Goal: Task Accomplishment & Management: Complete application form

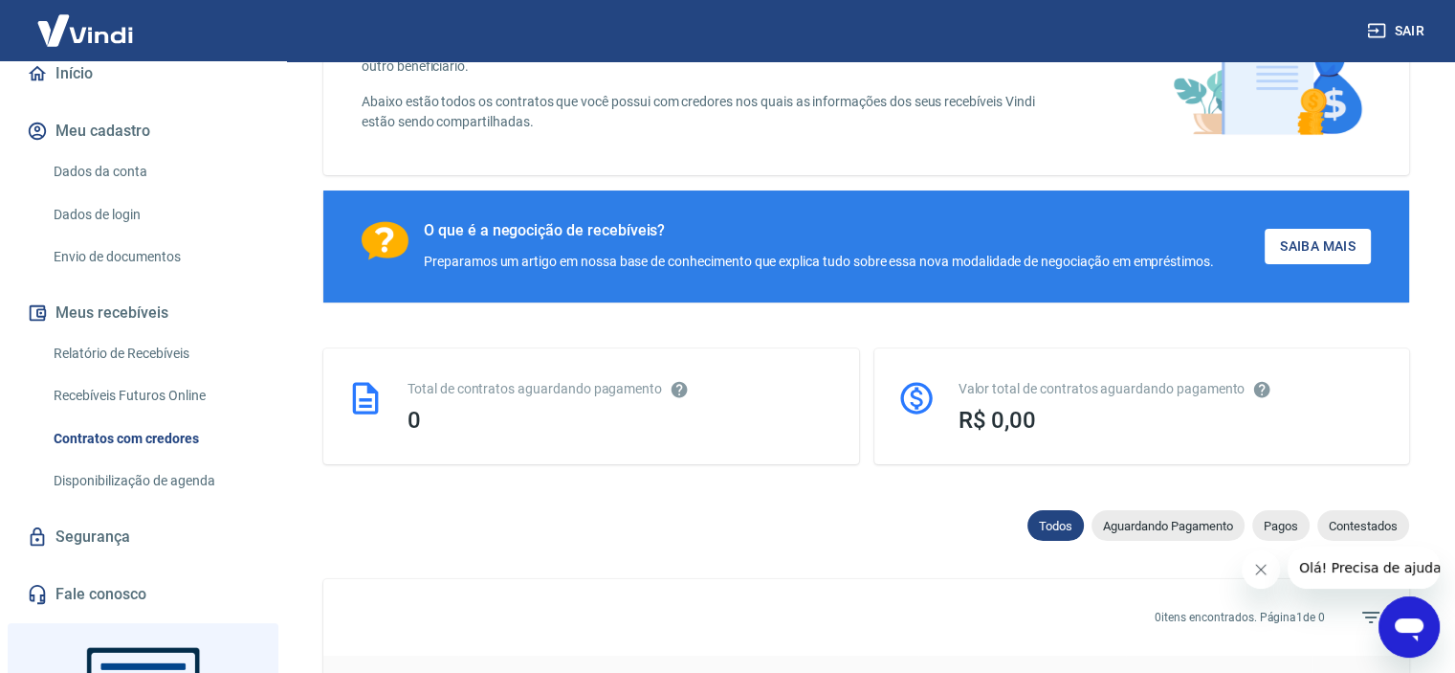
scroll to position [191, 0]
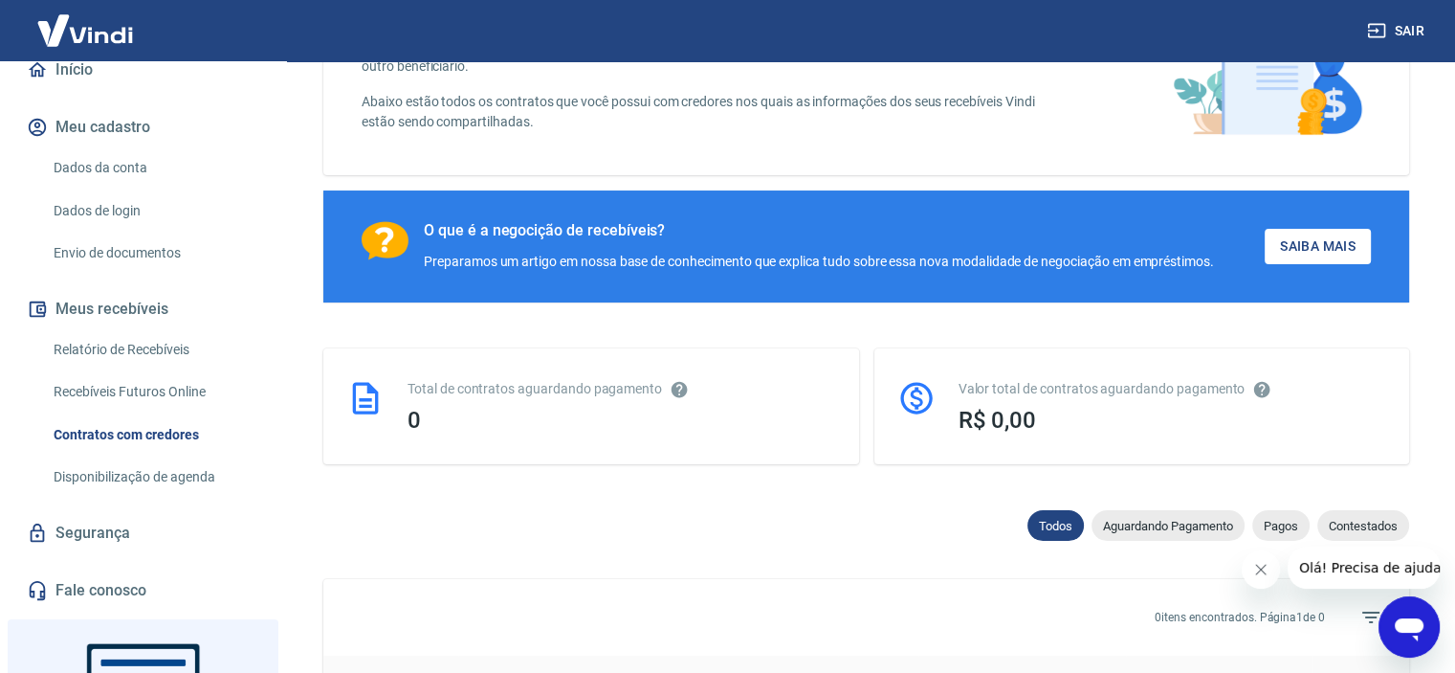
click at [183, 268] on link "Envio de documentos" at bounding box center [154, 252] width 217 height 39
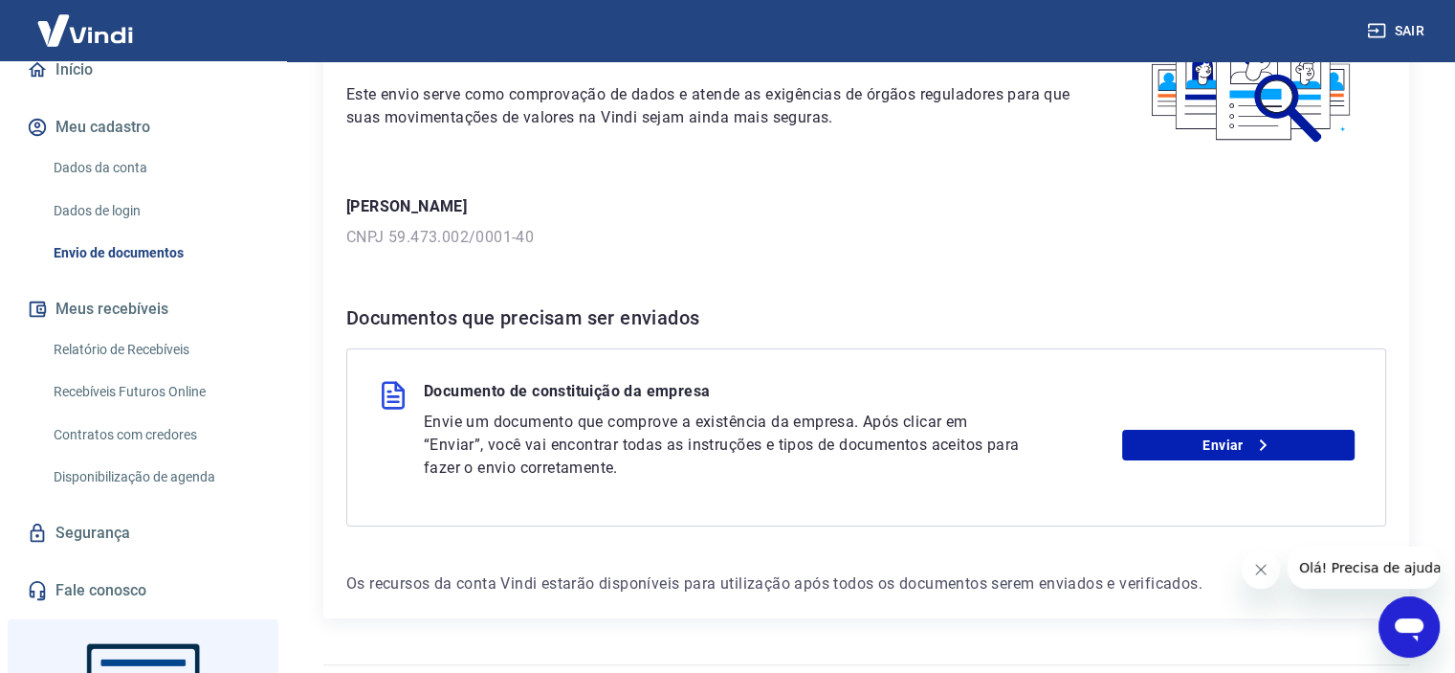
scroll to position [191, 0]
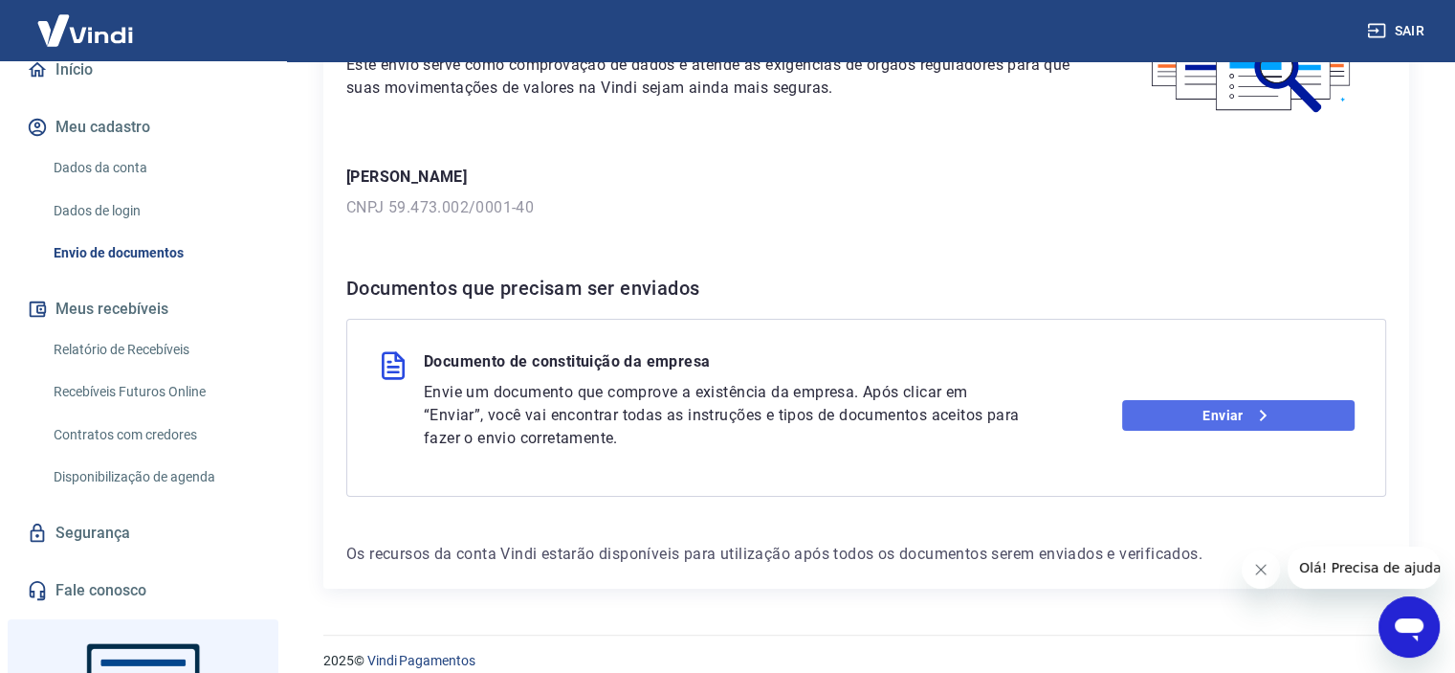
click at [1228, 421] on link "Enviar" at bounding box center [1238, 415] width 232 height 31
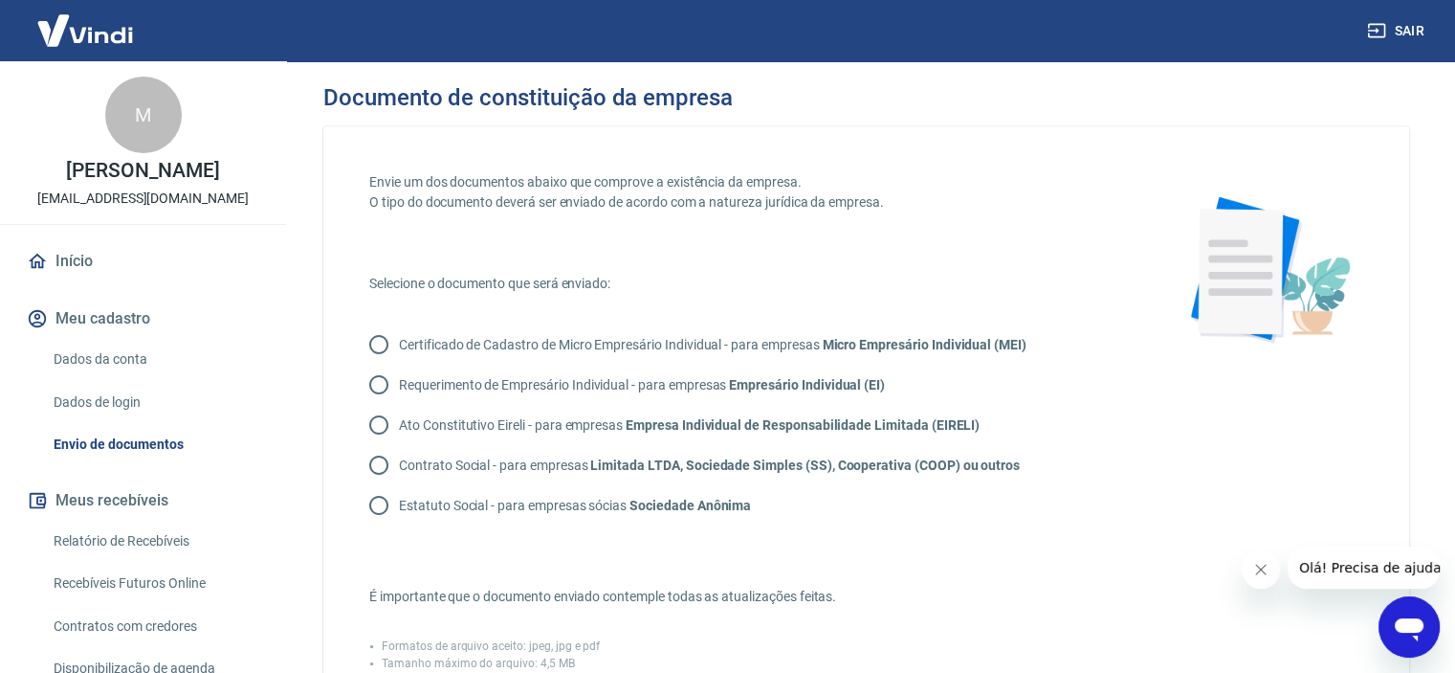
click at [534, 465] on p "Contrato Social - para empresas Limitada LTDA, Sociedade Simples (SS), Cooperat…" at bounding box center [709, 465] width 621 height 20
click at [399, 465] on input "Contrato Social - para empresas Limitada LTDA, Sociedade Simples (SS), Cooperat…" at bounding box center [379, 465] width 40 height 40
radio input "true"
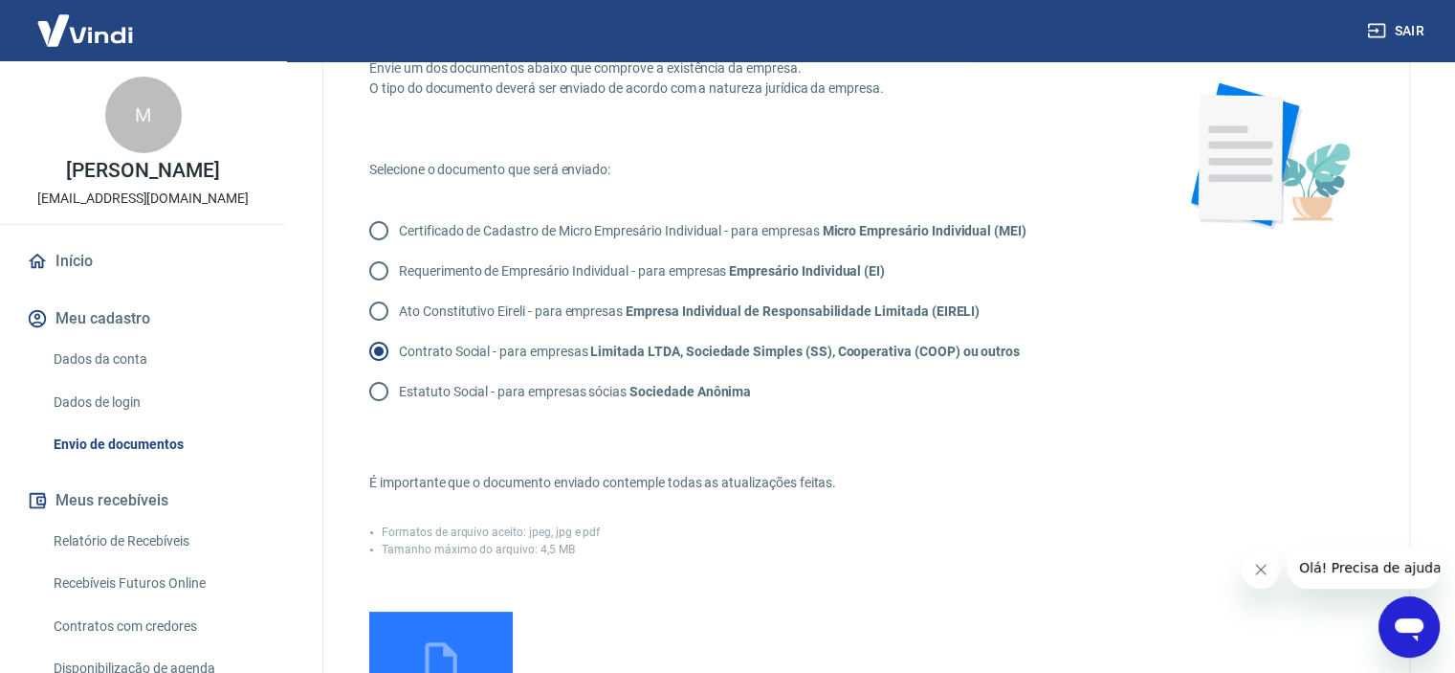
scroll to position [287, 0]
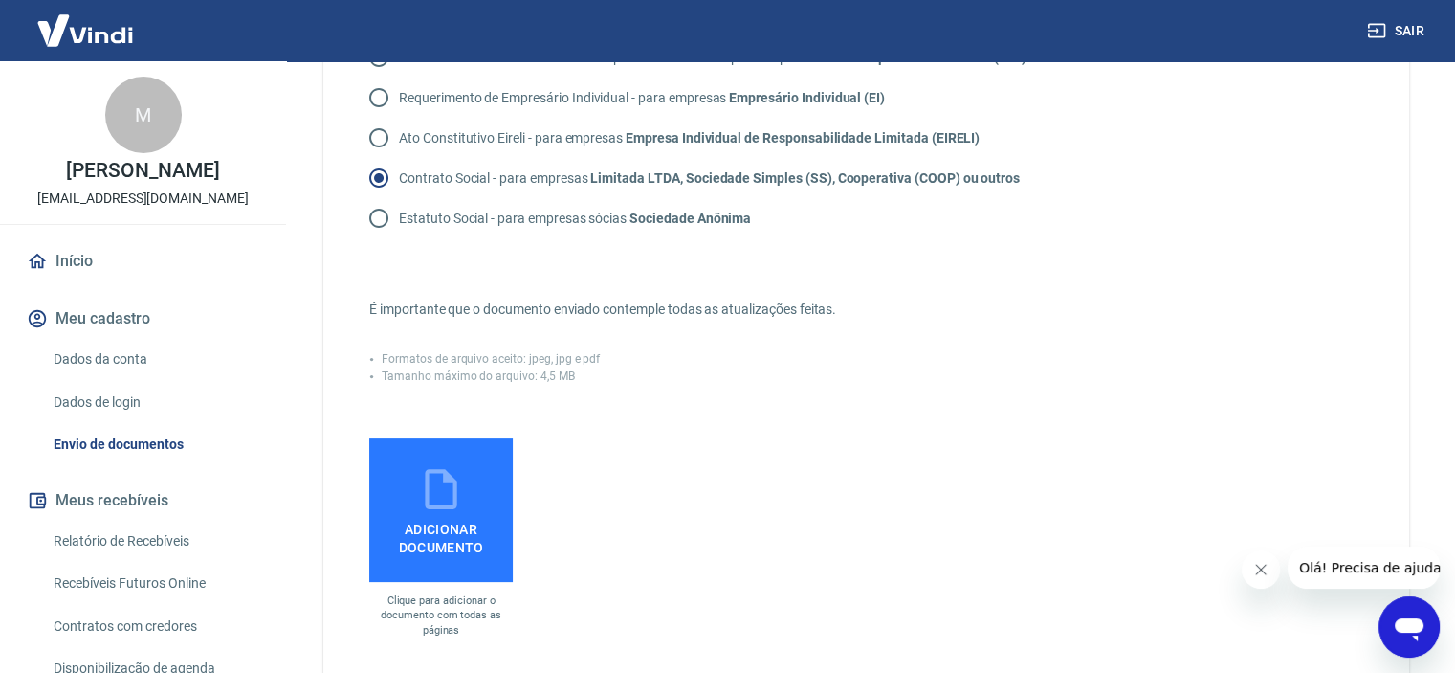
click at [474, 507] on label "Adicionar documento" at bounding box center [440, 509] width 143 height 143
click at [0, 0] on input "Adicionar documento" at bounding box center [0, 0] width 0 height 0
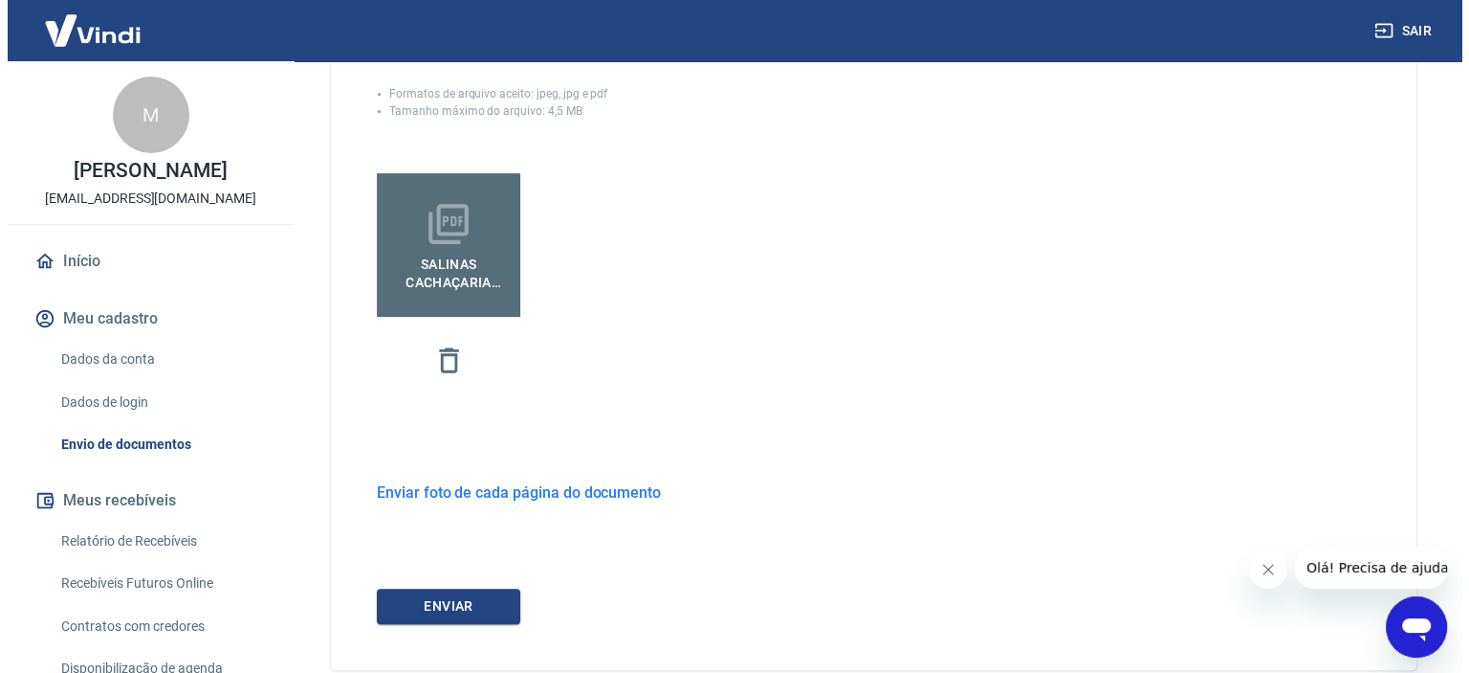
scroll to position [574, 0]
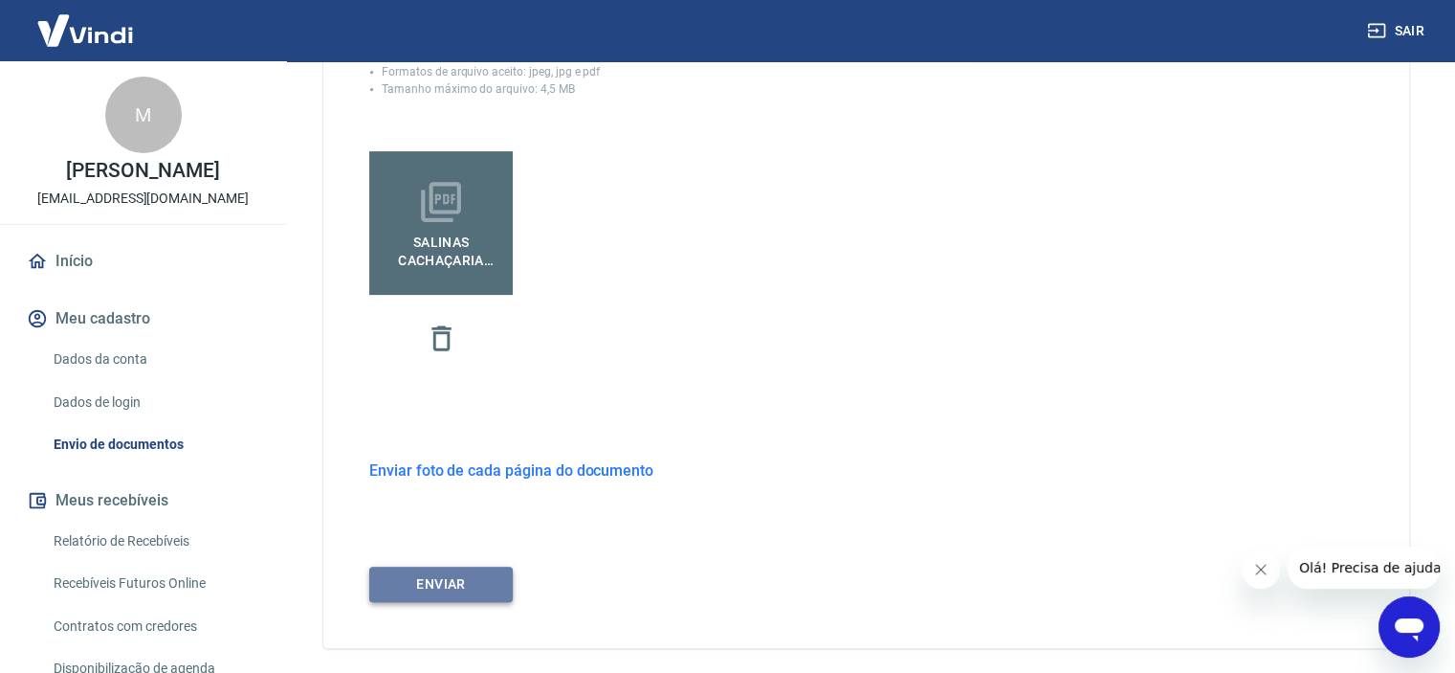
click at [417, 592] on button "ENVIAR" at bounding box center [440, 583] width 143 height 35
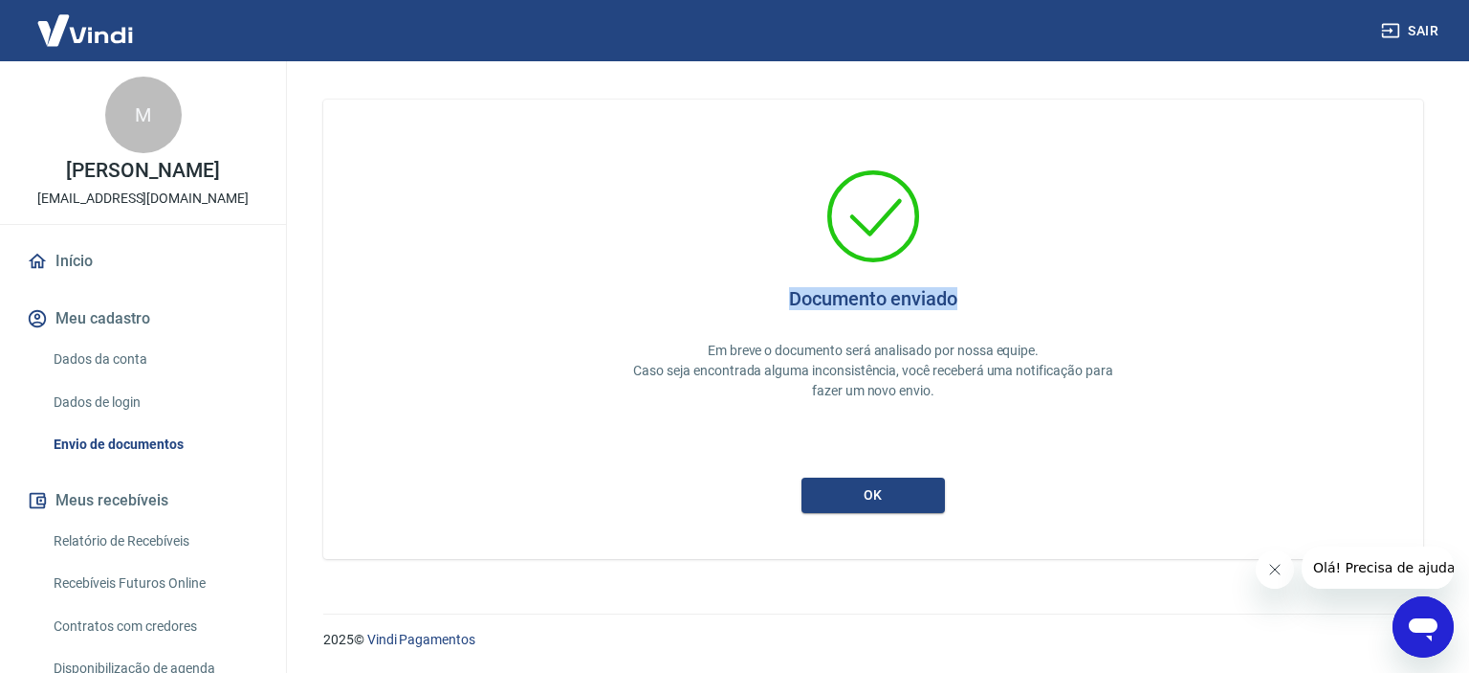
drag, startPoint x: 793, startPoint y: 299, endPoint x: 971, endPoint y: 302, distance: 178.0
click at [971, 302] on div "Documento enviado Em breve o documento será analisado por nossa equipe. Caso se…" at bounding box center [873, 328] width 1008 height 367
copy h4 "Documento enviado"
click at [847, 502] on button "ok" at bounding box center [873, 494] width 143 height 35
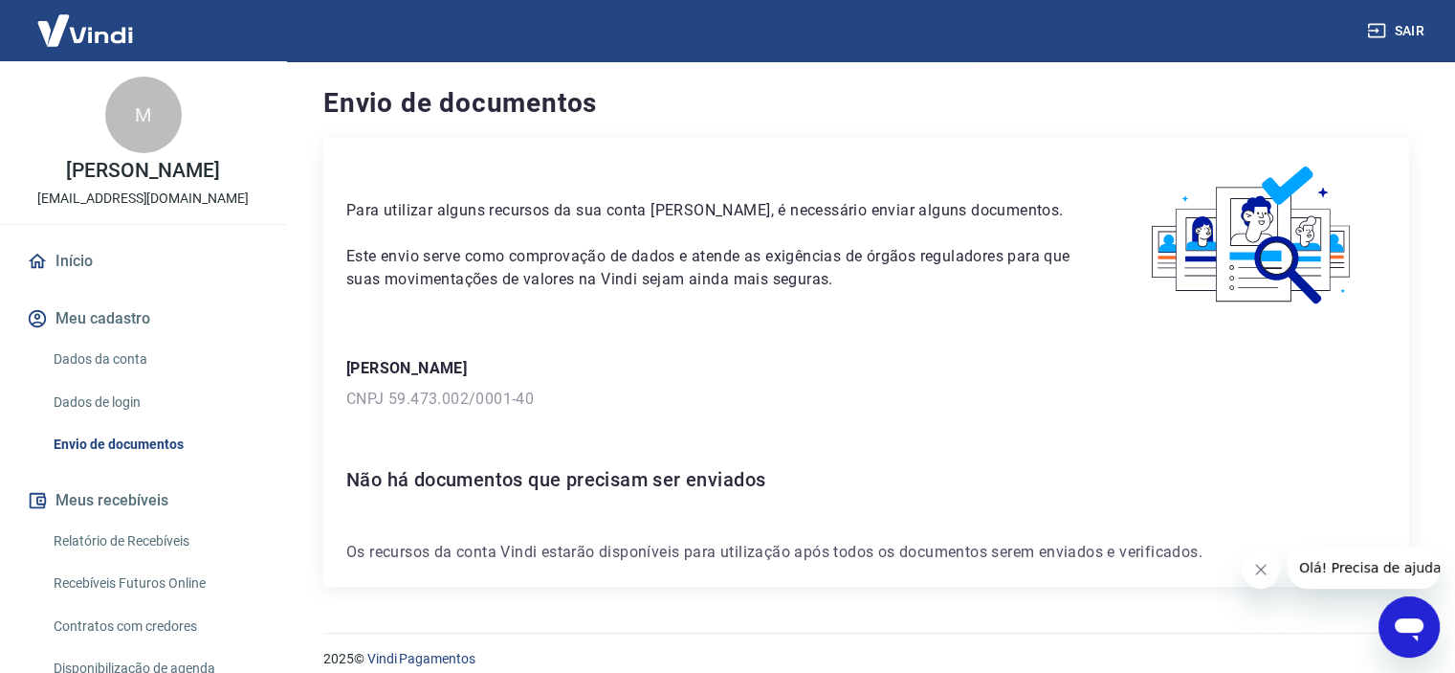
click at [80, 279] on link "Início" at bounding box center [143, 261] width 240 height 42
